Goal: Use online tool/utility

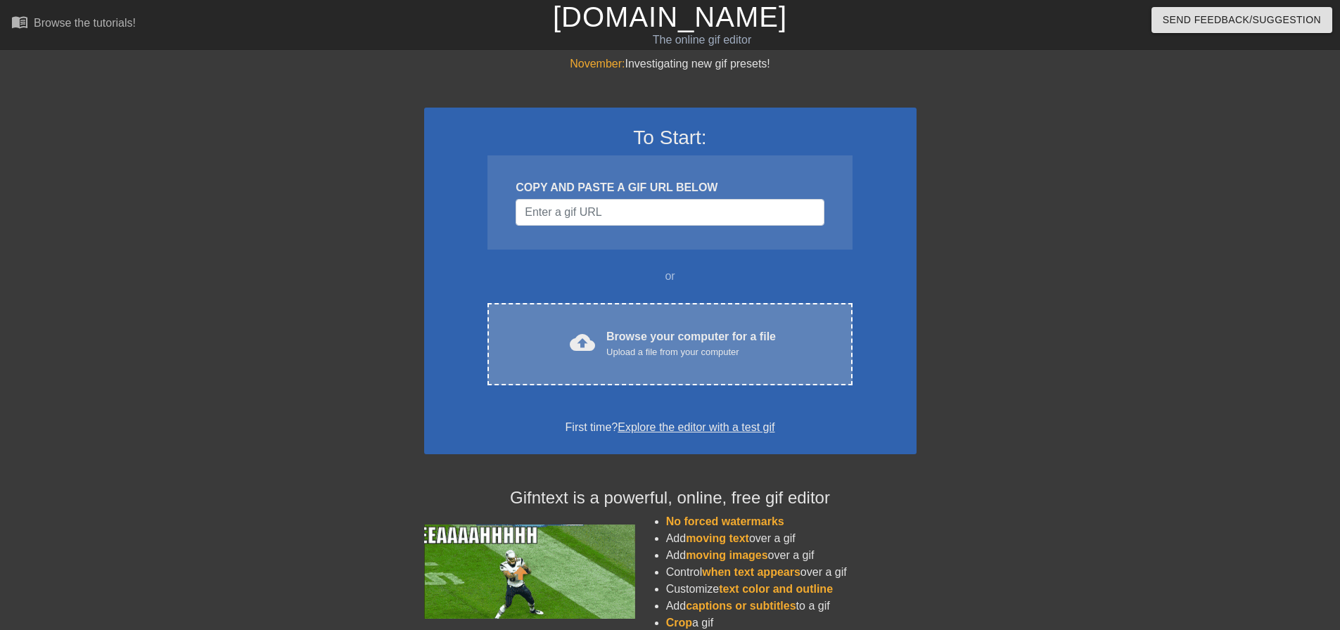
click at [757, 352] on div "Upload a file from your computer" at bounding box center [691, 352] width 170 height 14
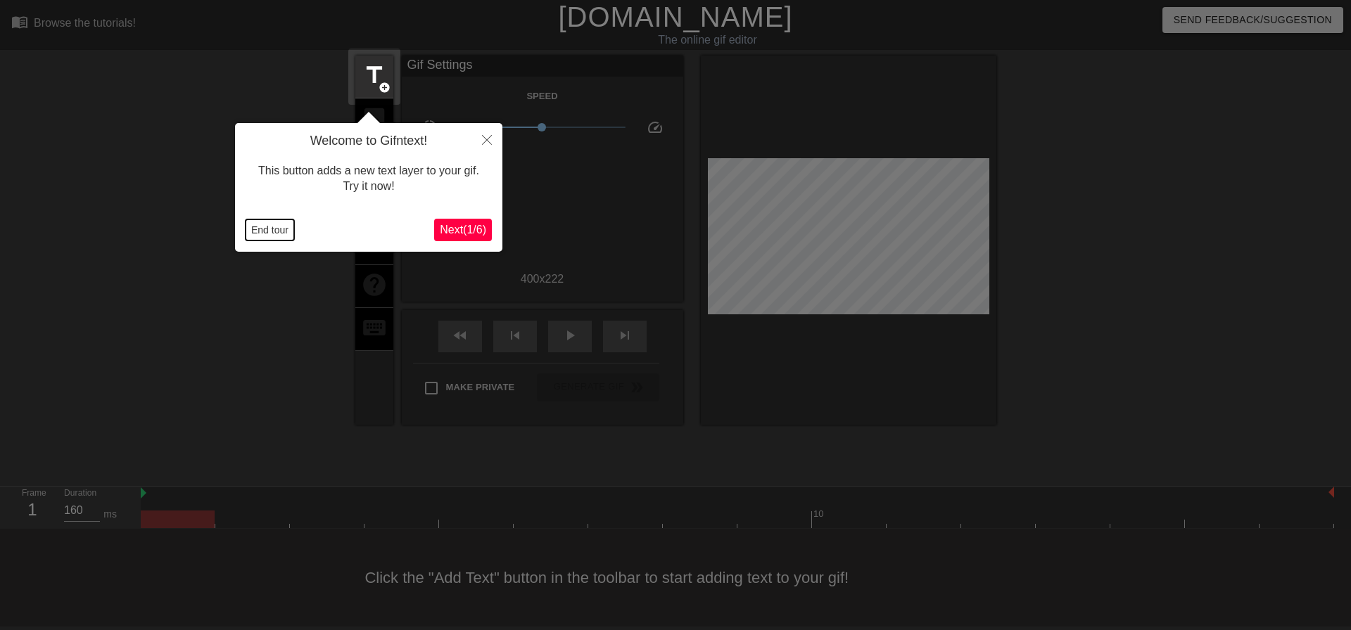
click at [274, 222] on button "End tour" at bounding box center [270, 230] width 49 height 21
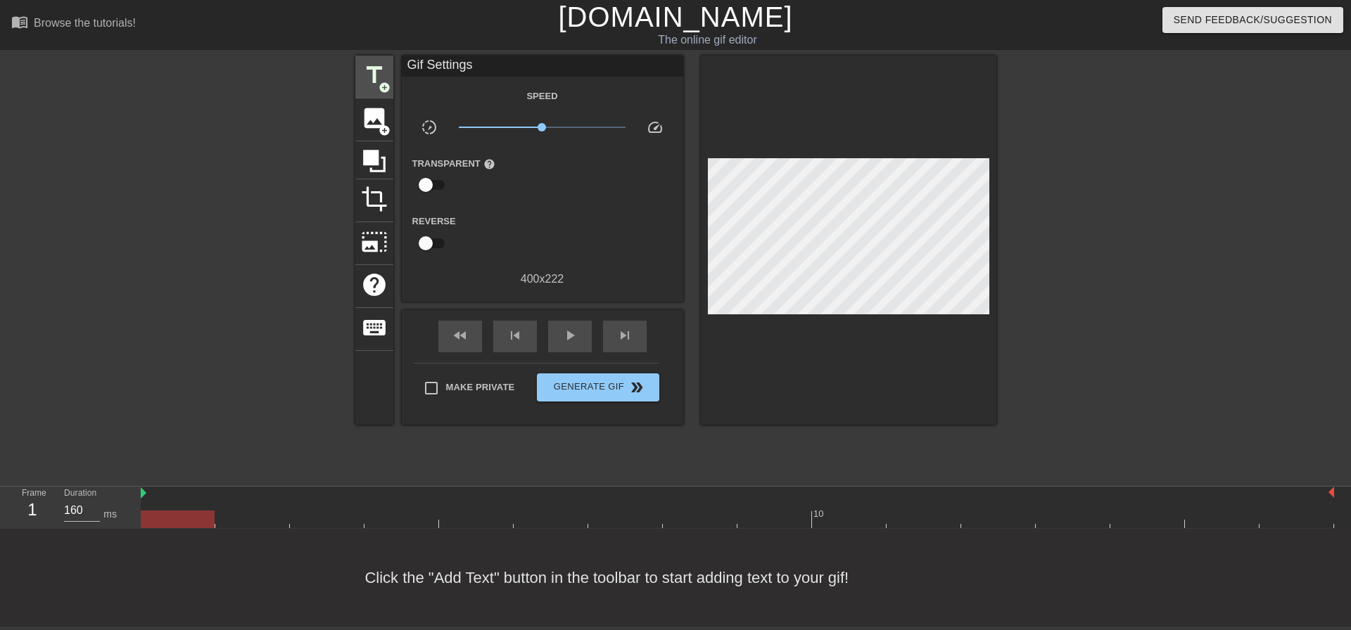
click at [374, 86] on span "title" at bounding box center [374, 75] width 27 height 27
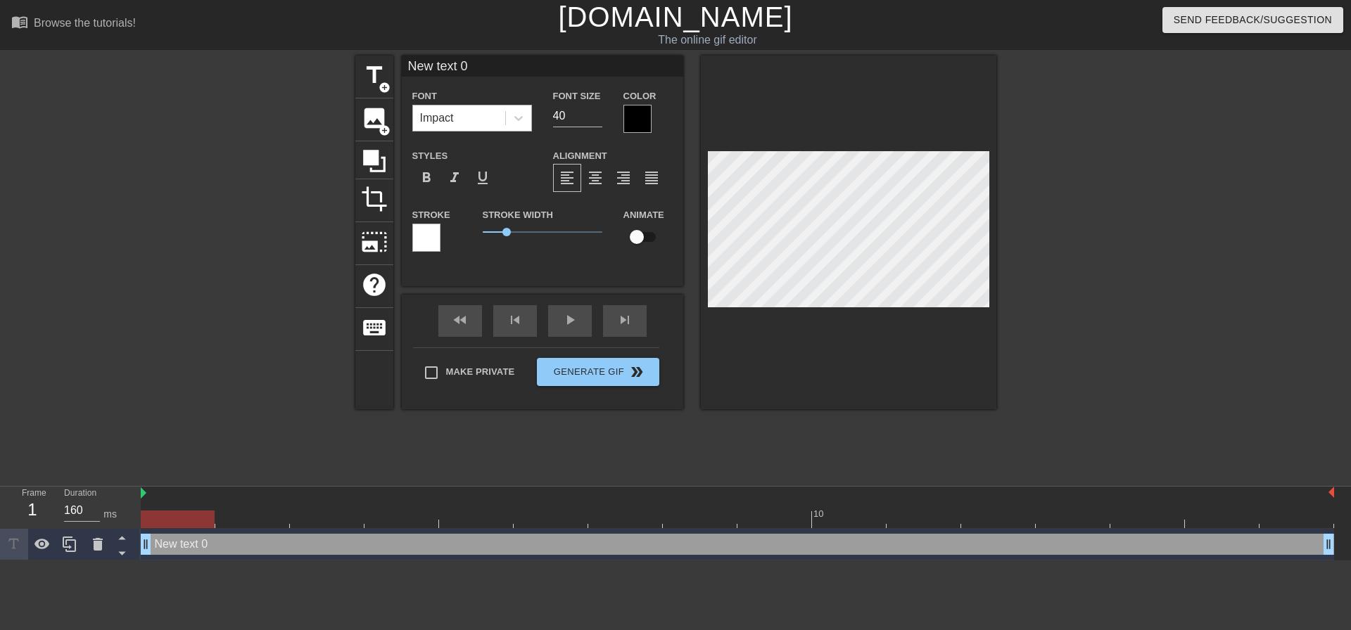
click at [464, 125] on div "Impact" at bounding box center [459, 118] width 92 height 25
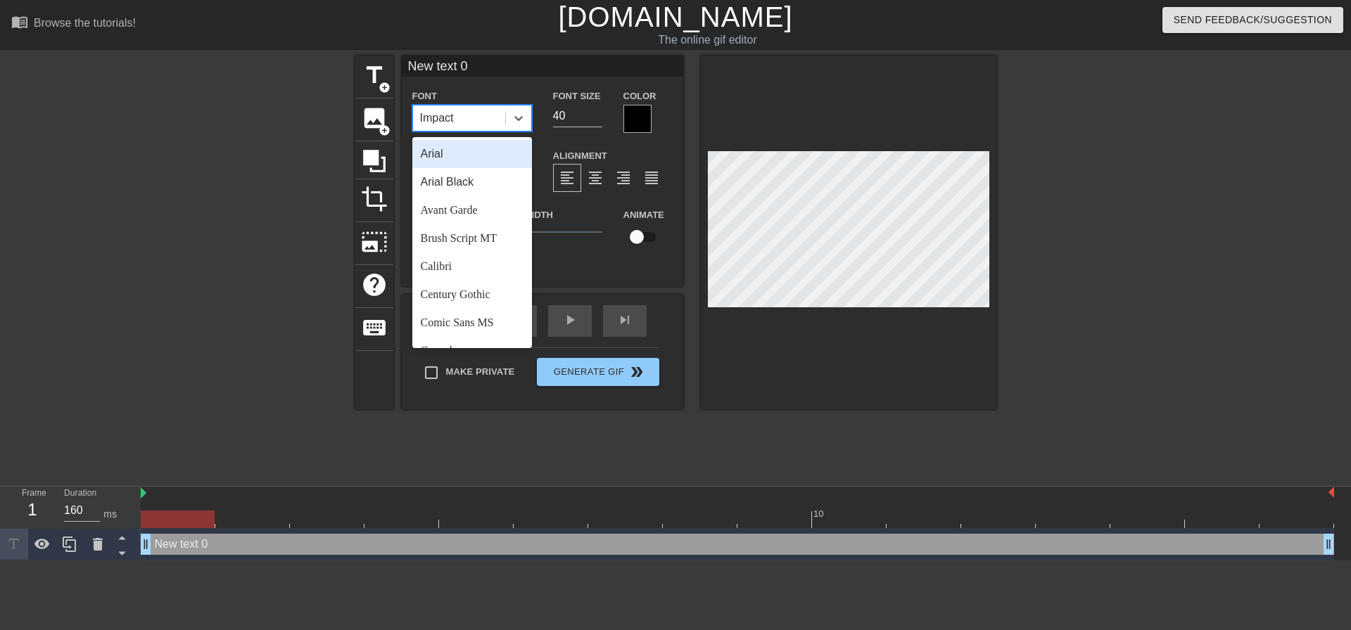
click at [473, 180] on div "Arial Black" at bounding box center [472, 182] width 120 height 28
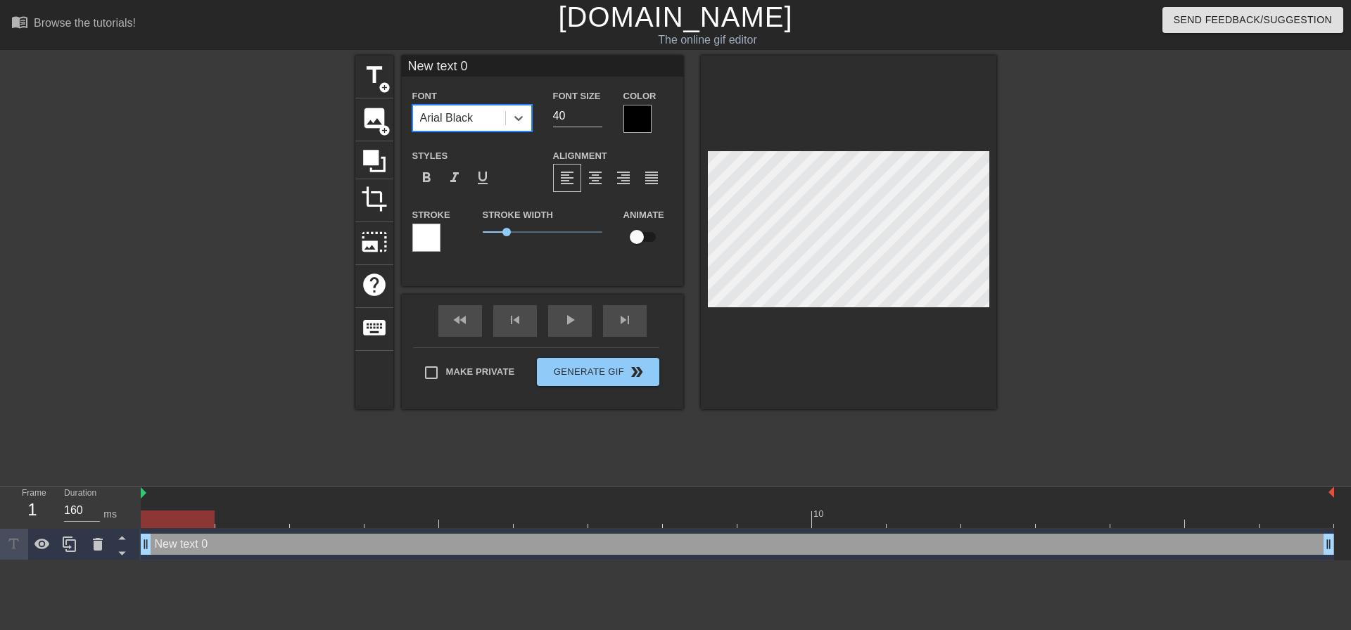
drag, startPoint x: 571, startPoint y: 113, endPoint x: 438, endPoint y: 110, distance: 133.0
click at [460, 110] on div "Font option [PERSON_NAME], selected. 0 results available. Select is focused ,ty…" at bounding box center [542, 110] width 281 height 46
type input "2"
type input "18"
click at [594, 169] on div "format_align_center" at bounding box center [595, 178] width 28 height 28
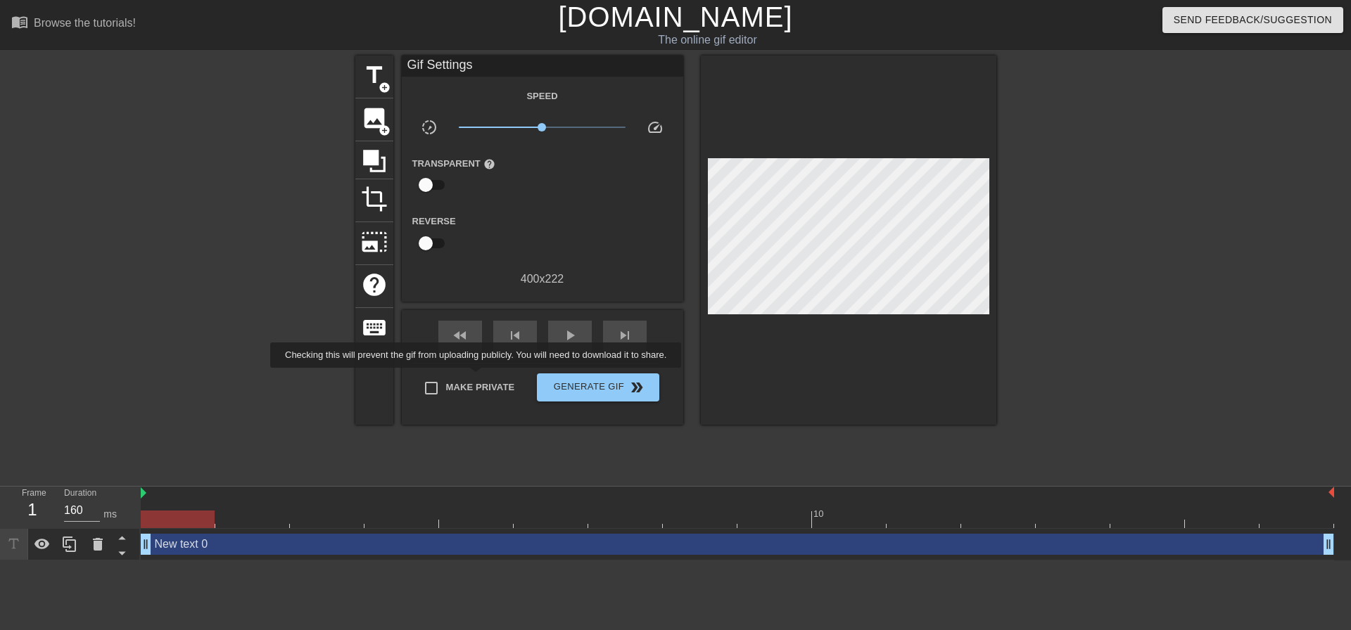
click at [478, 378] on label "Make Private" at bounding box center [465, 389] width 98 height 30
click at [446, 378] on input "Make Private" at bounding box center [431, 389] width 30 height 30
checkbox input "true"
